Goal: Navigation & Orientation: Understand site structure

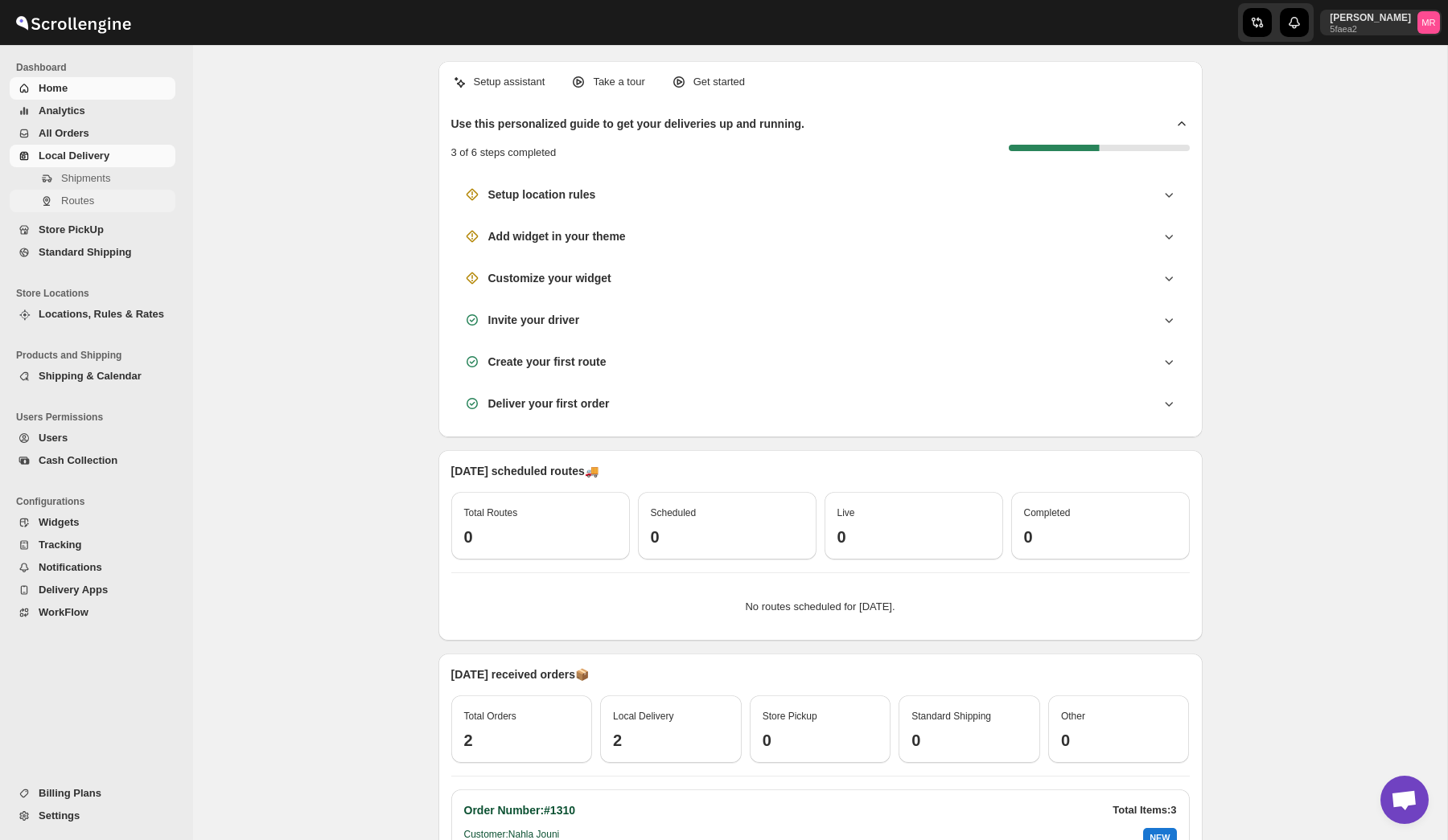
click at [75, 193] on span "Routes" at bounding box center [116, 200] width 111 height 16
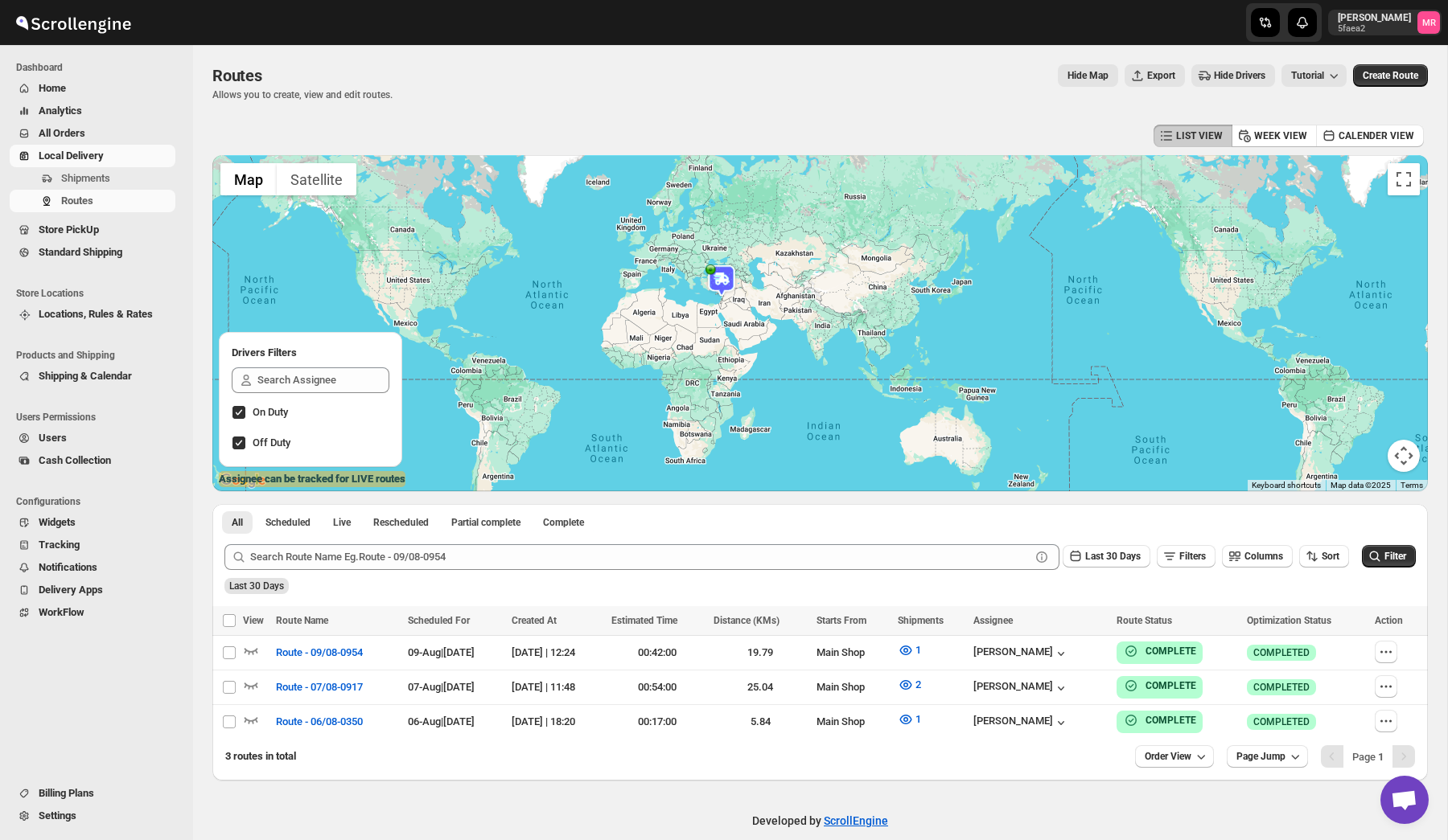
click at [79, 124] on button "All Orders" at bounding box center [92, 134] width 165 height 23
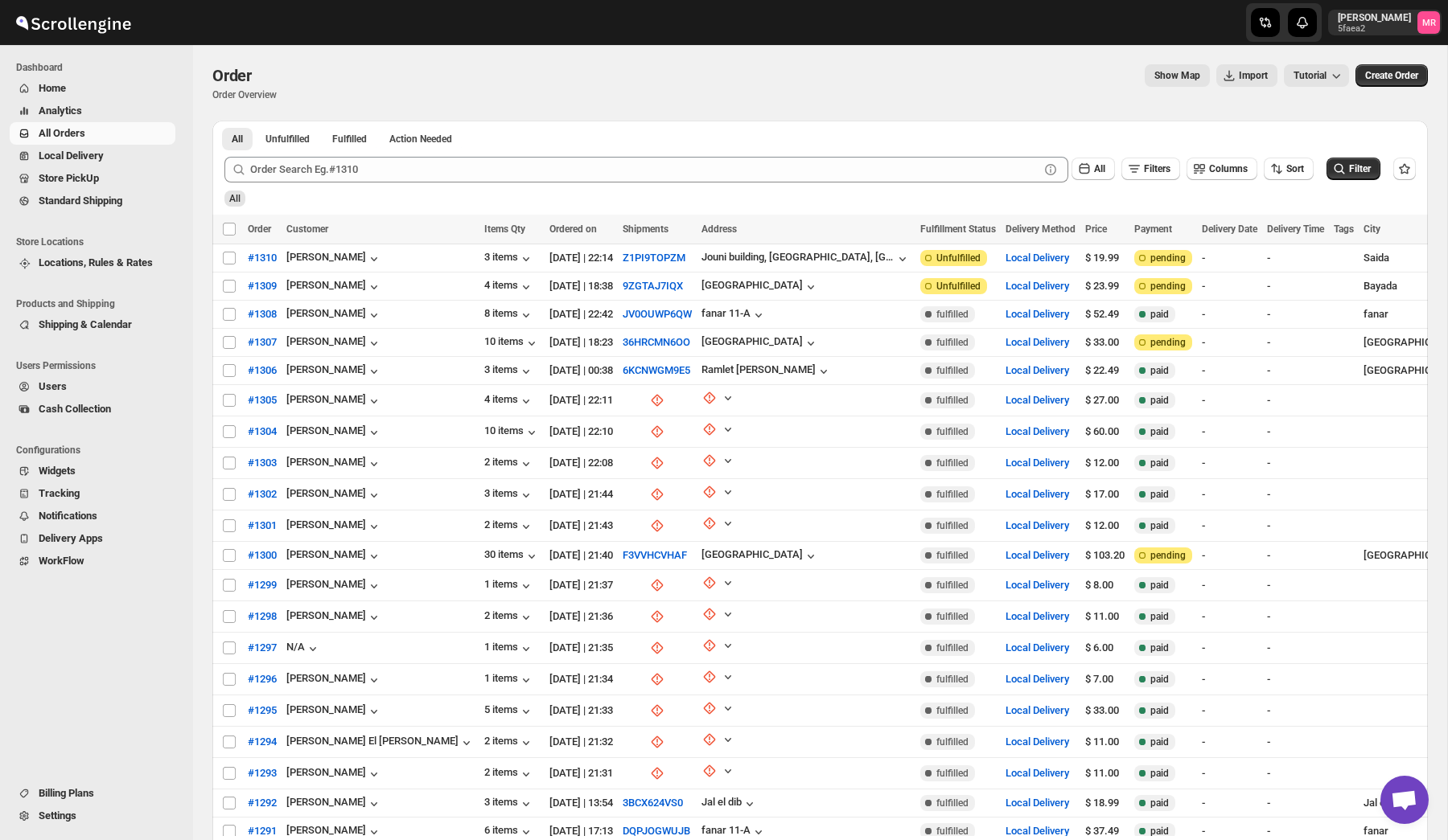
click at [60, 86] on span "Home" at bounding box center [52, 87] width 28 height 12
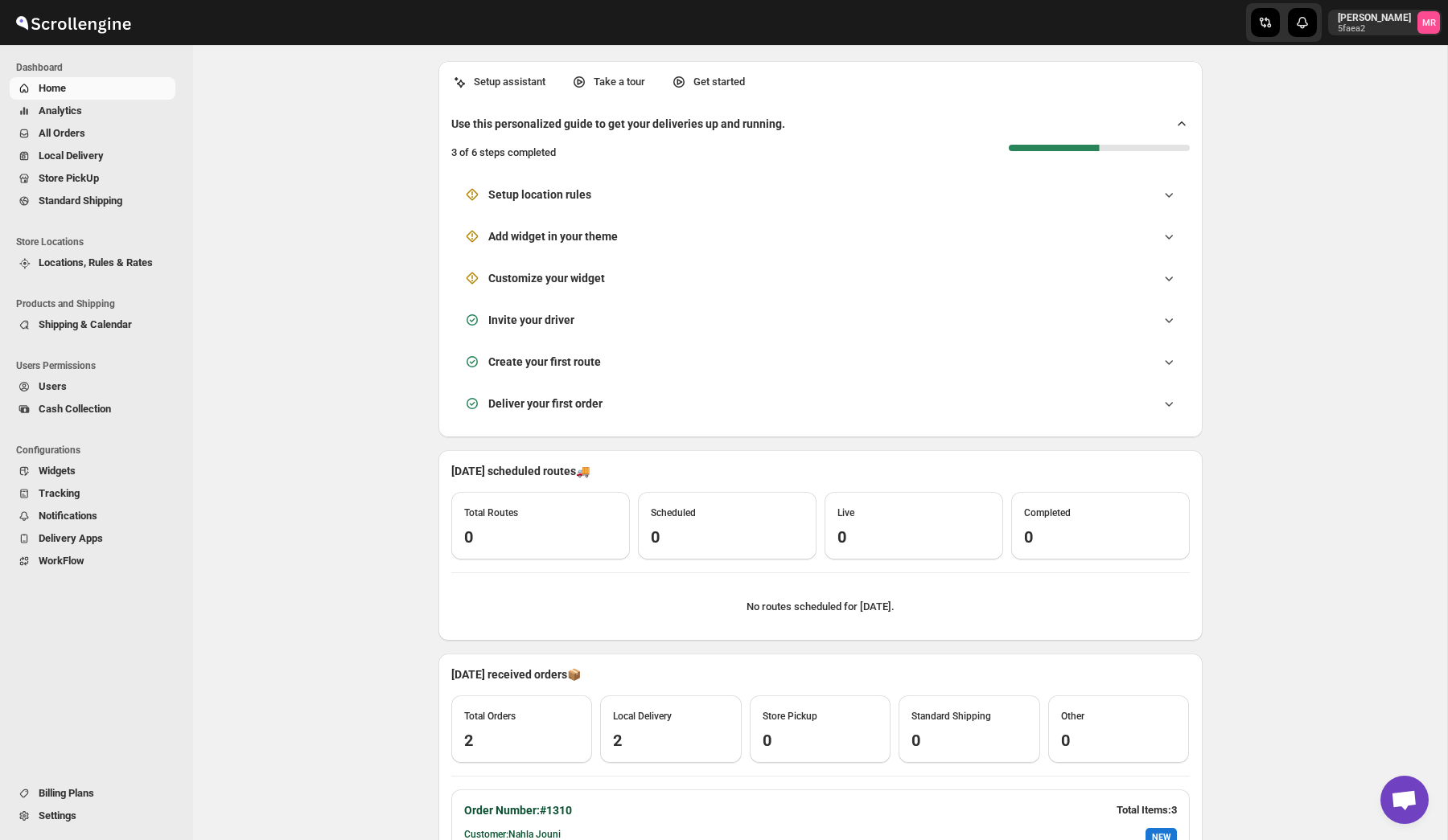
click at [80, 107] on span "Analytics" at bounding box center [61, 110] width 44 height 12
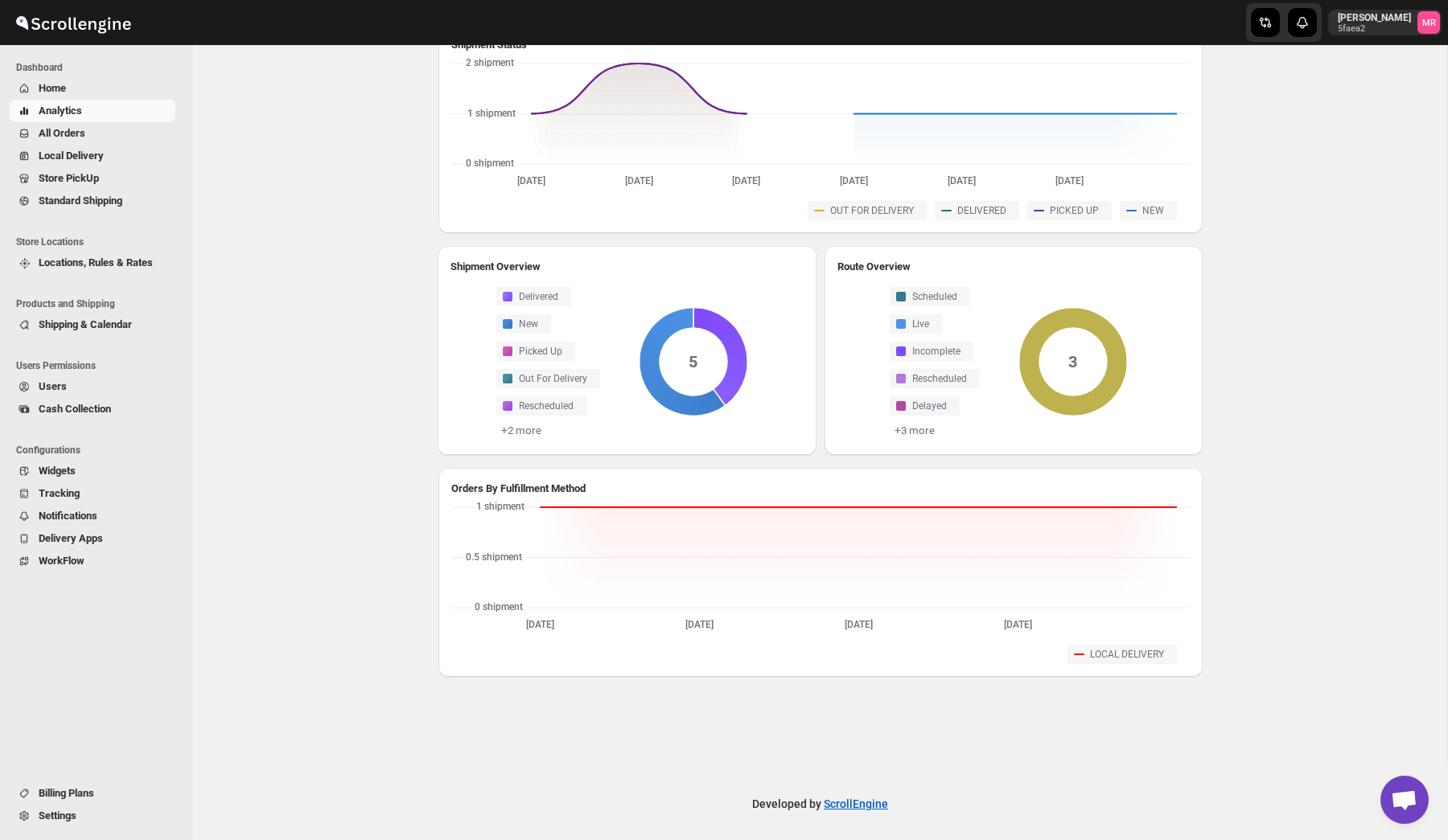
scroll to position [290, 0]
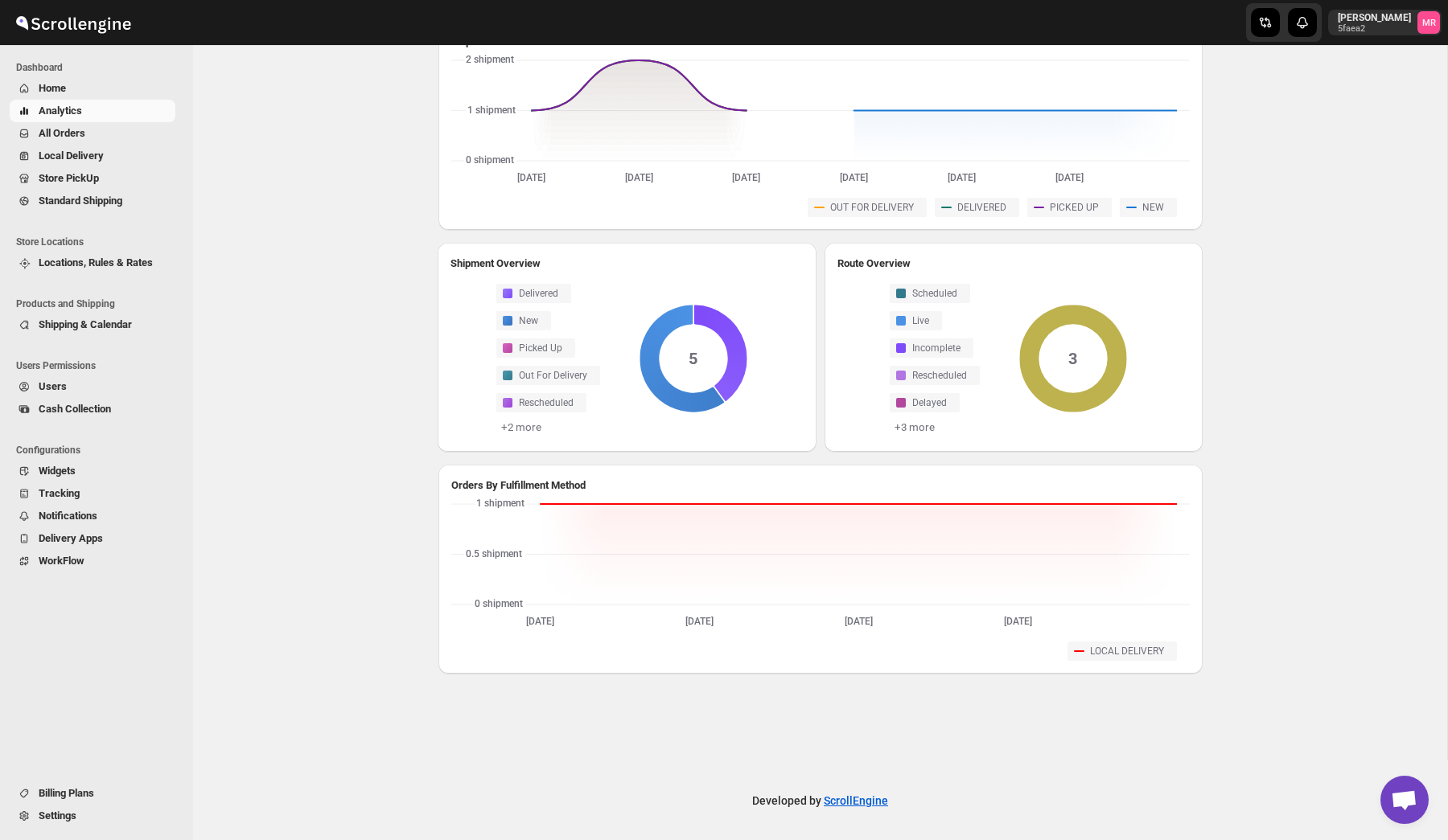
click at [66, 788] on span "Billing Plans" at bounding box center [67, 792] width 55 height 12
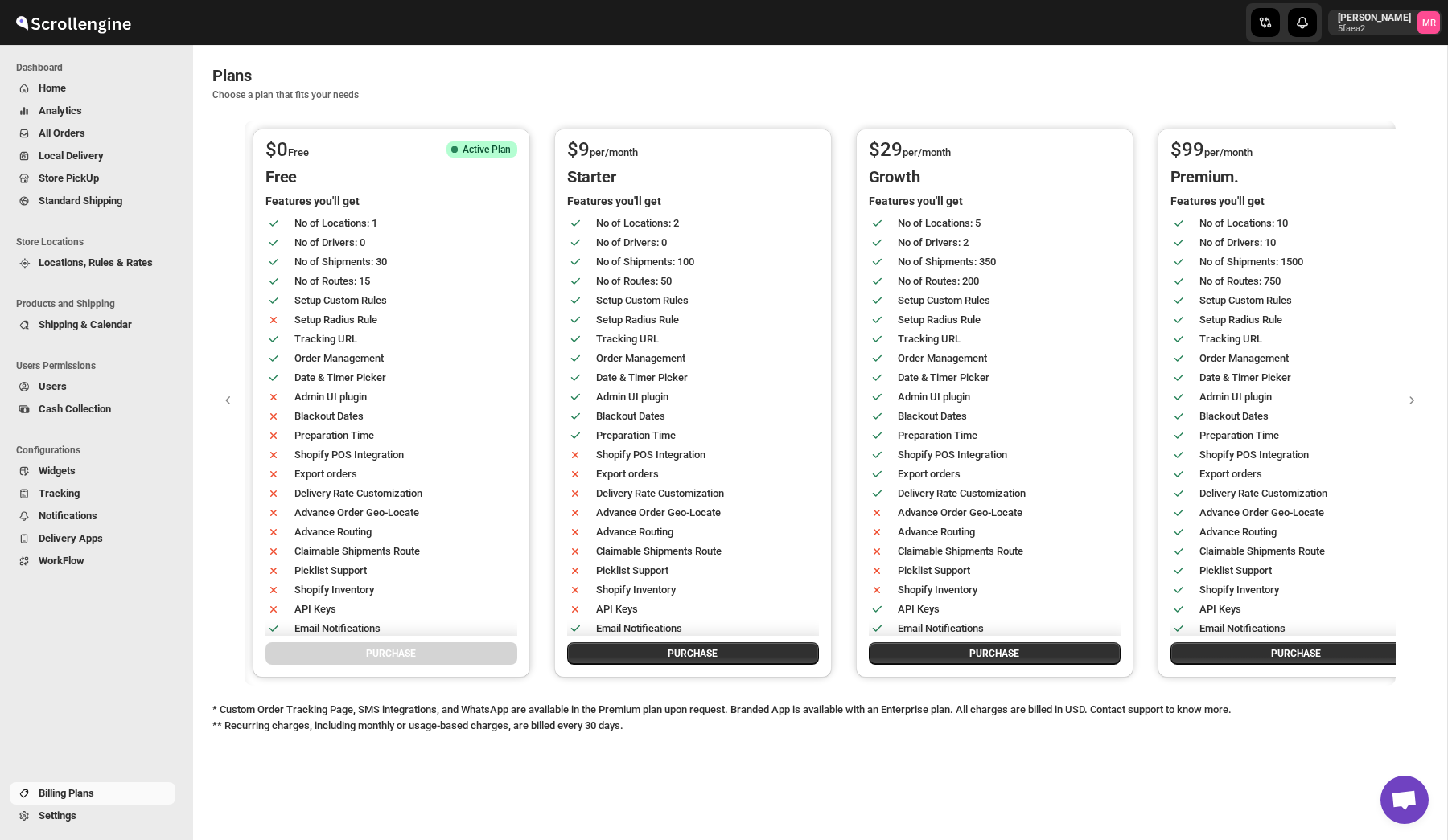
click at [68, 93] on span "Home" at bounding box center [106, 88] width 133 height 16
